Goal: Find specific page/section: Find specific page/section

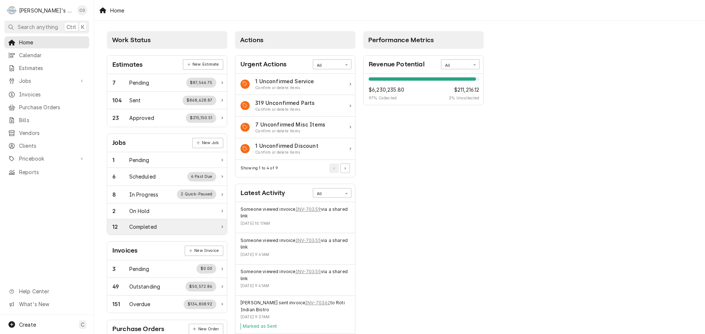
click at [164, 226] on div "12 Completed" at bounding box center [164, 227] width 104 height 8
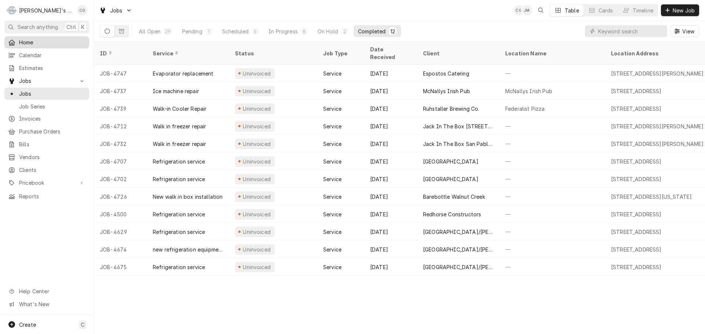
click at [43, 41] on span "Home" at bounding box center [52, 43] width 66 height 8
